Goal: Navigation & Orientation: Find specific page/section

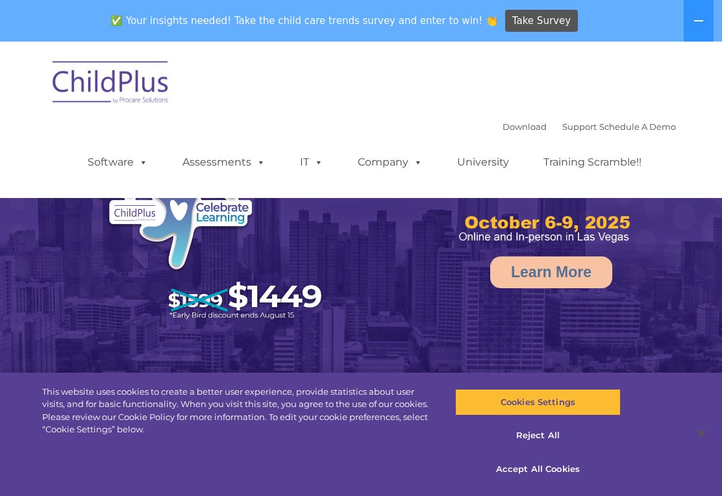
select select "MEDIUM"
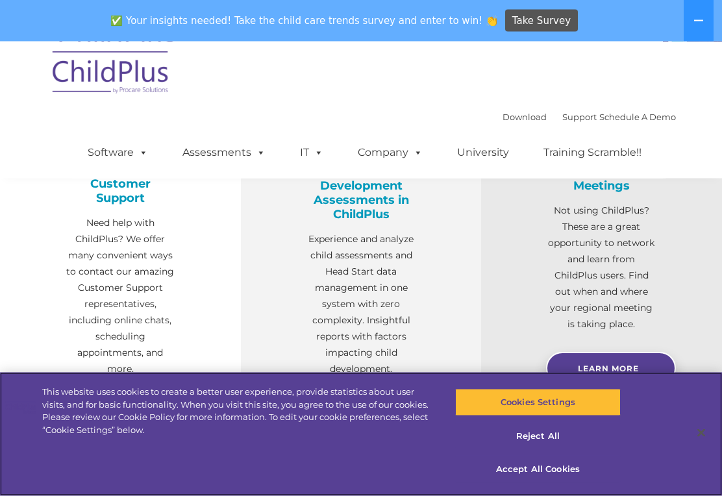
scroll to position [482, 0]
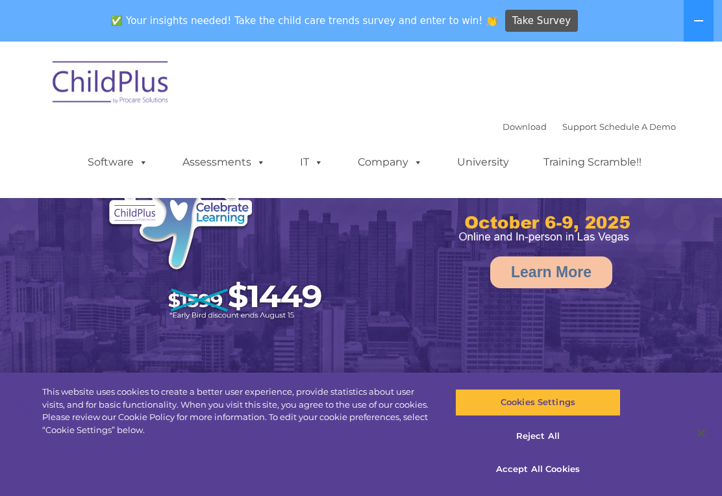
select select "MEDIUM"
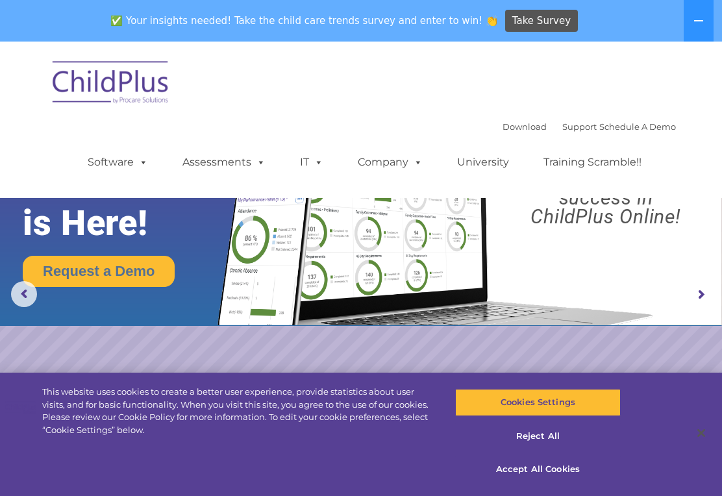
click at [220, 166] on link "Assessments" at bounding box center [224, 162] width 109 height 26
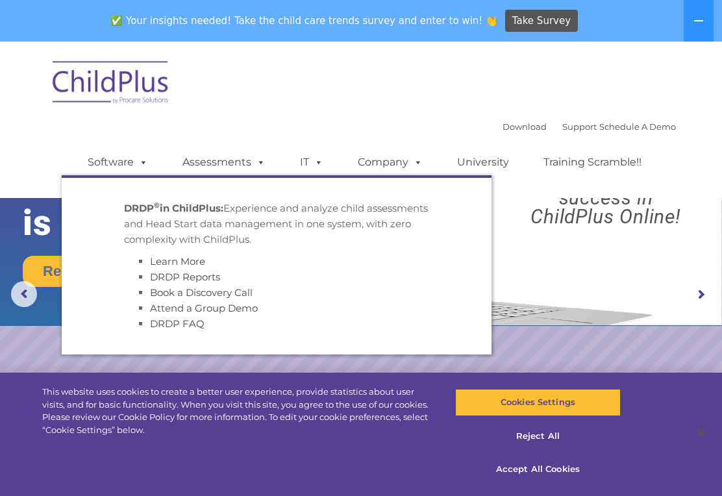
click at [309, 167] on span at bounding box center [316, 162] width 14 height 12
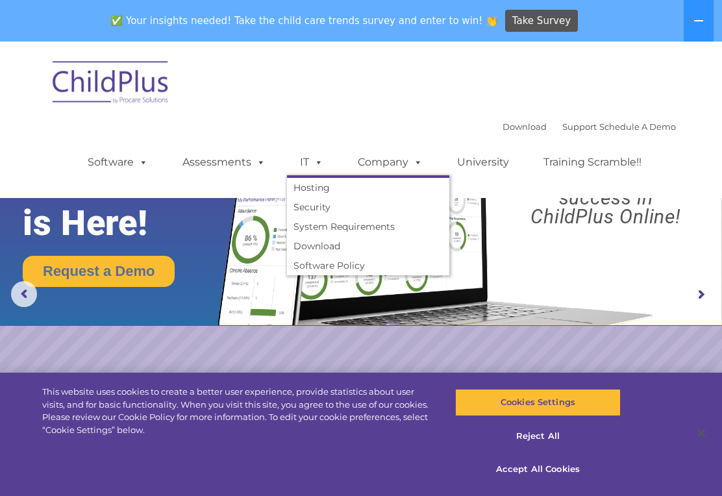
click at [408, 162] on span at bounding box center [415, 162] width 14 height 12
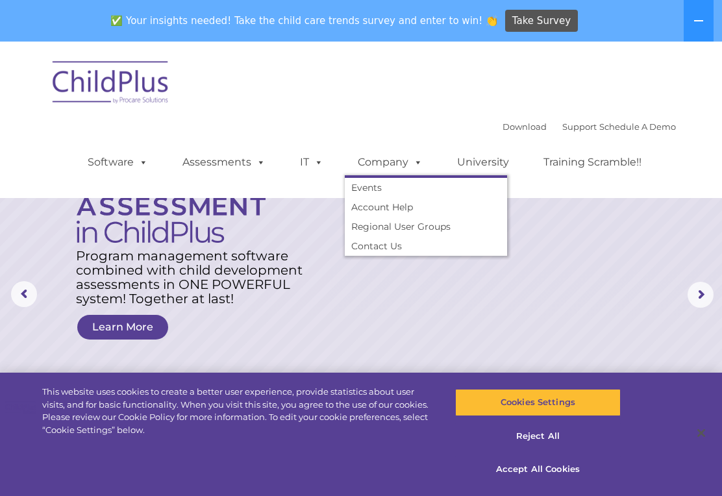
click at [565, 164] on link "Training Scramble!!" at bounding box center [593, 162] width 124 height 26
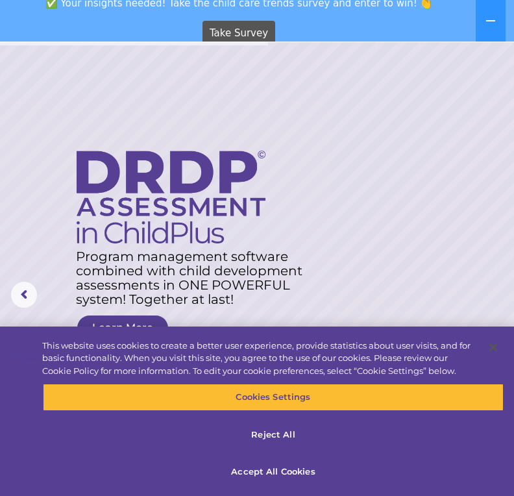
scroll to position [103, 0]
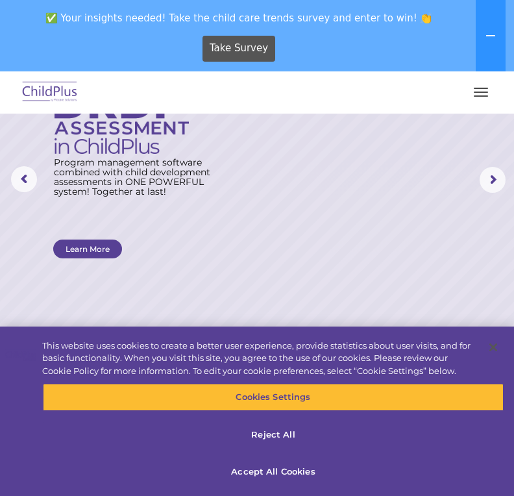
click at [105, 325] on rs-layer at bounding box center [257, 180] width 514 height 338
click at [293, 155] on rs-layer at bounding box center [257, 180] width 514 height 338
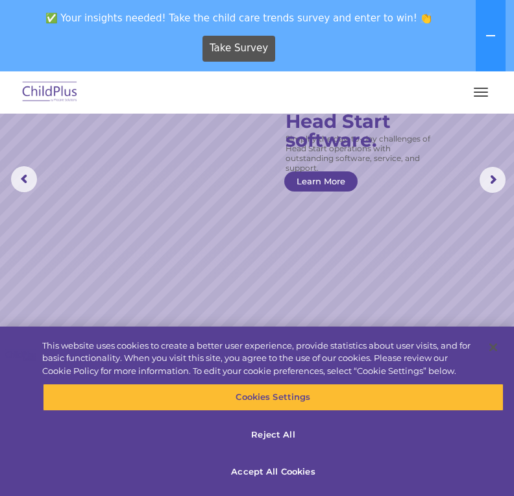
scroll to position [0, 0]
